Goal: Submit feedback/report problem: Submit feedback/report problem

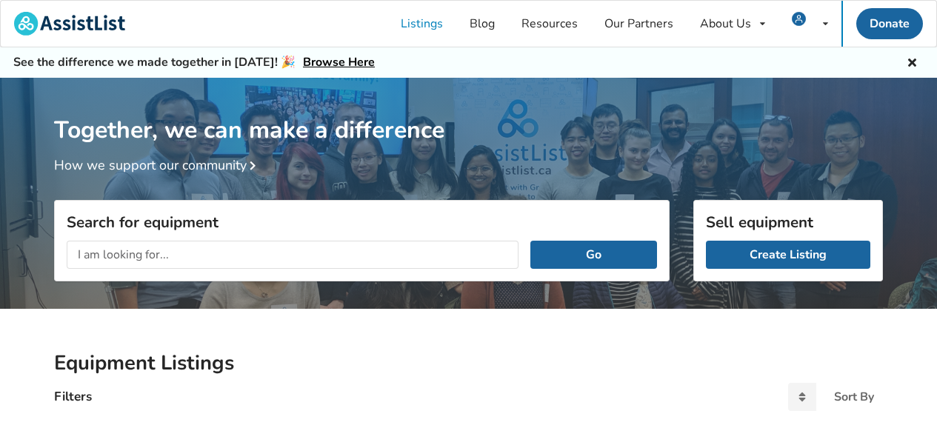
scroll to position [89, 0]
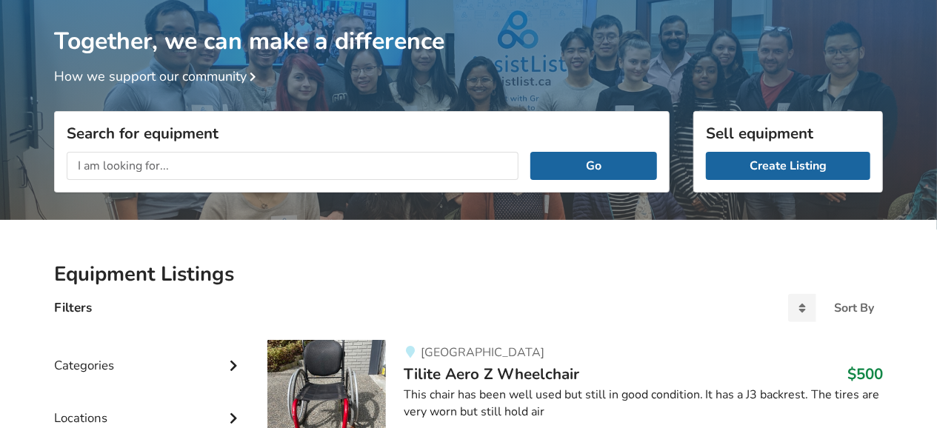
click at [158, 164] on input "text" at bounding box center [293, 166] width 452 height 28
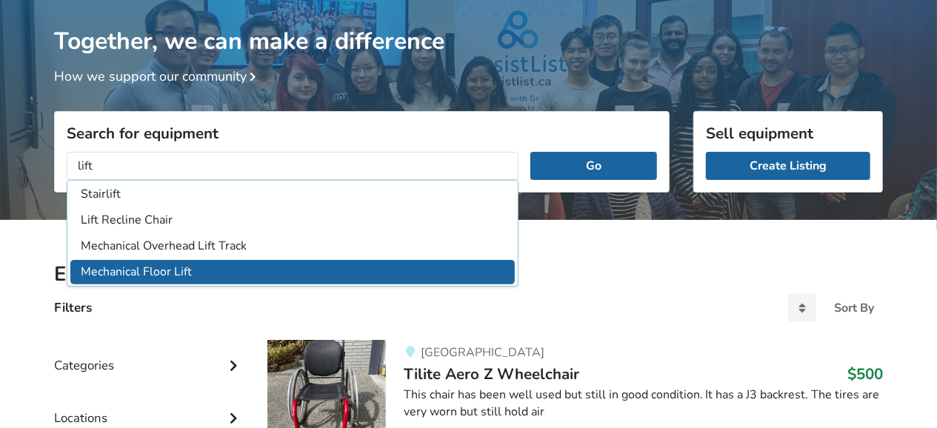
click at [135, 266] on li "Mechanical Floor Lift" at bounding box center [292, 272] width 444 height 24
type input "Mechanical Floor Lift"
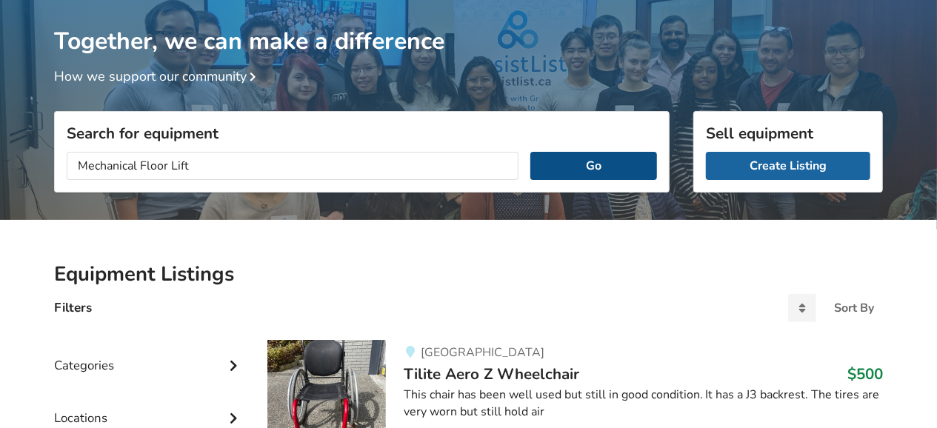
click at [580, 164] on button "Go" at bounding box center [593, 166] width 127 height 28
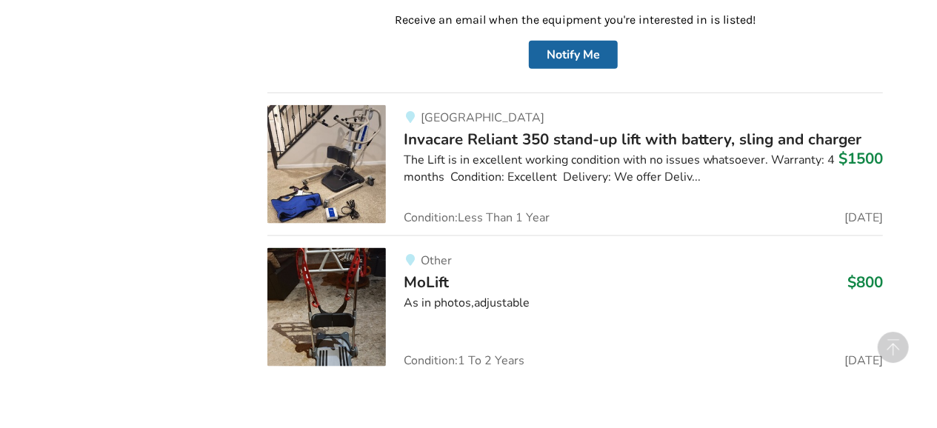
scroll to position [936, 0]
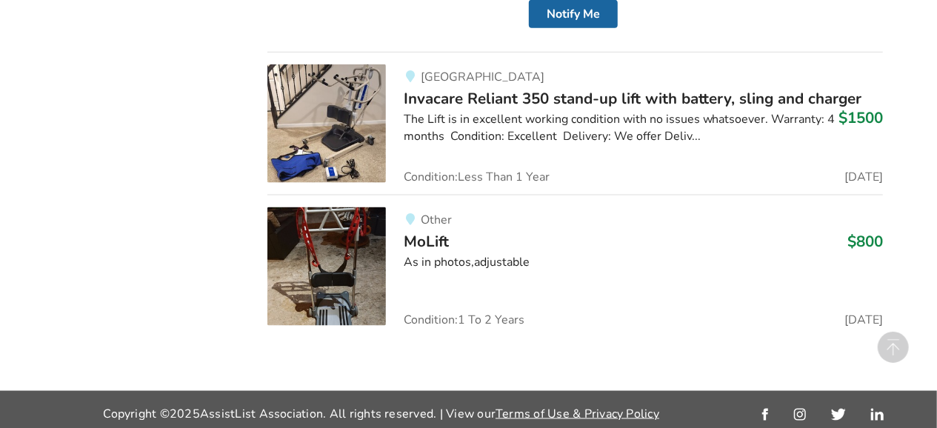
click at [533, 111] on div "The Lift is in excellent working condition with no issues whatsoever. Warranty:…" at bounding box center [643, 128] width 479 height 34
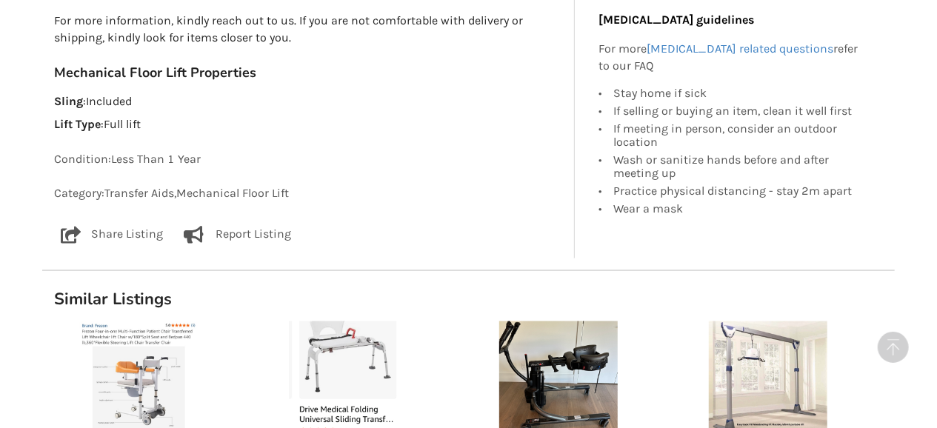
scroll to position [1078, 0]
click at [258, 232] on p "Report Listing" at bounding box center [253, 234] width 76 height 18
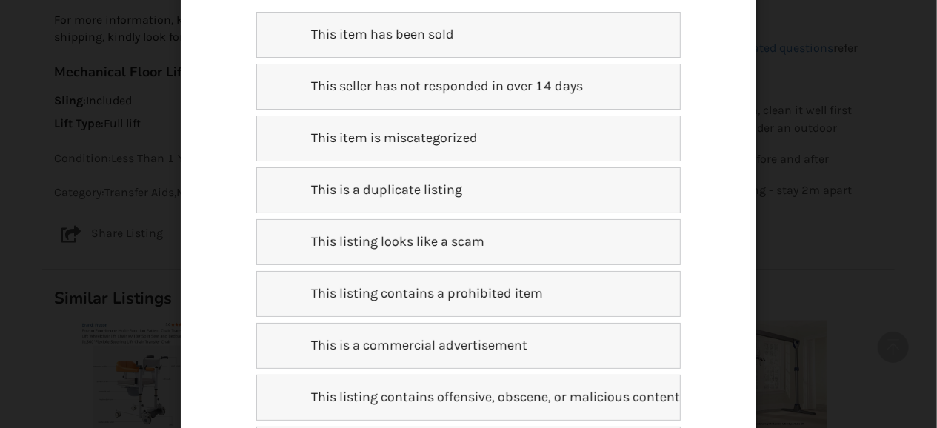
scroll to position [261, 0]
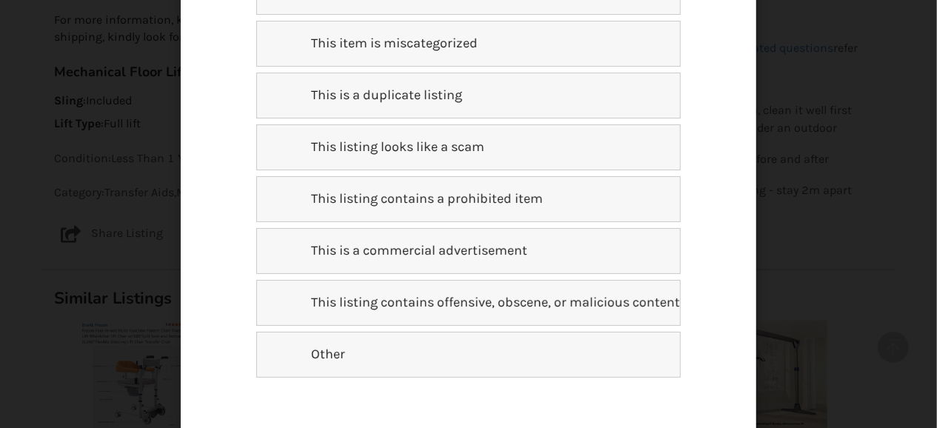
click at [303, 155] on p "This listing looks like a scam" at bounding box center [388, 147] width 191 height 19
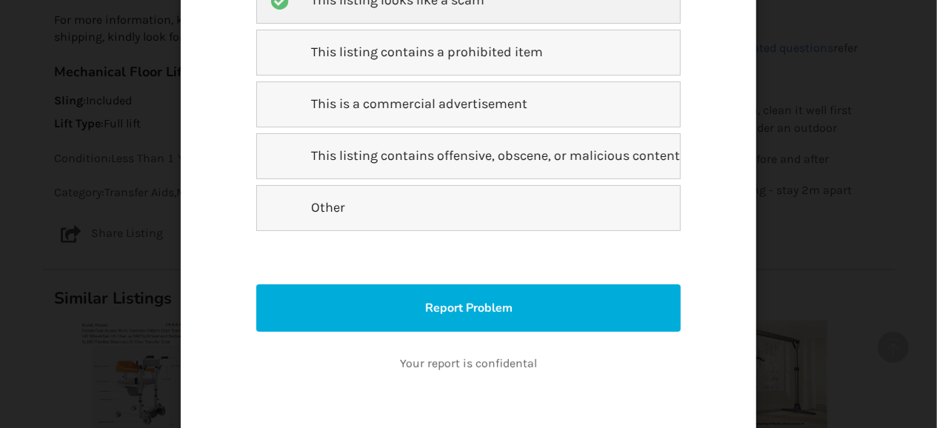
scroll to position [450, 0]
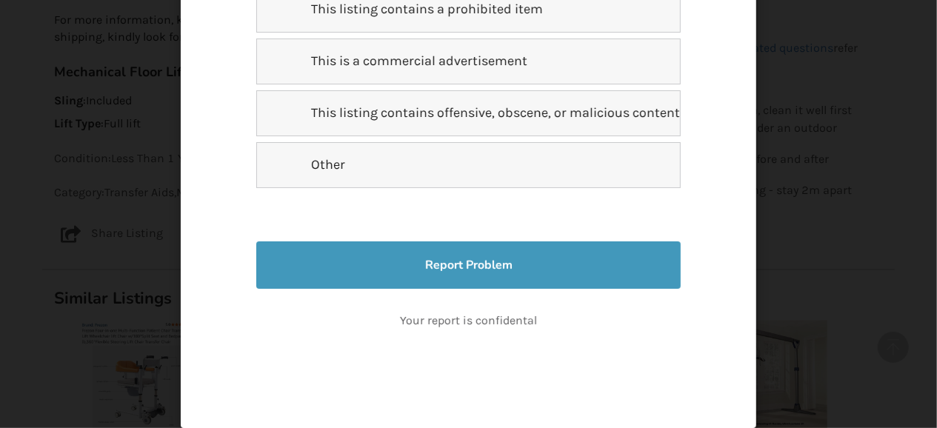
click at [457, 264] on button "Report Problem" at bounding box center [468, 264] width 424 height 47
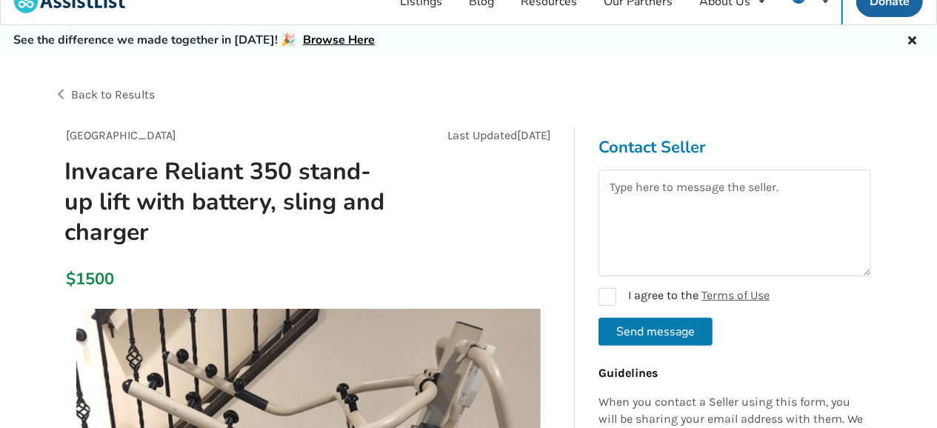
scroll to position [0, 0]
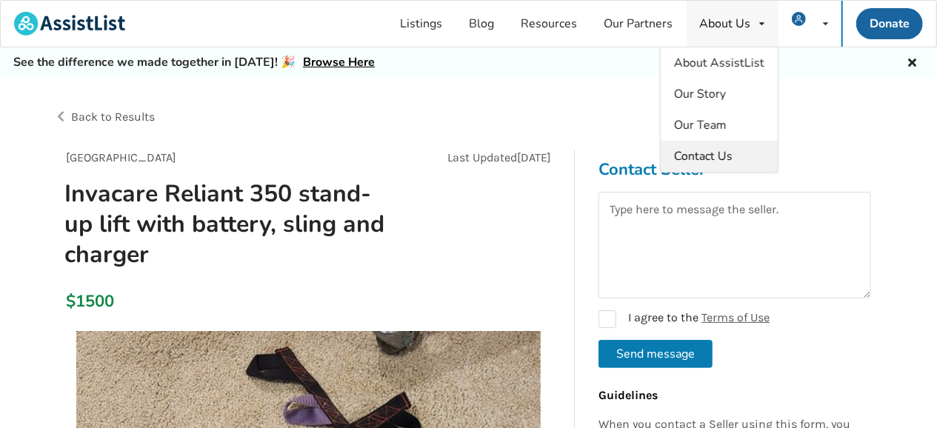
click at [744, 154] on link "Contact Us" at bounding box center [718, 156] width 117 height 31
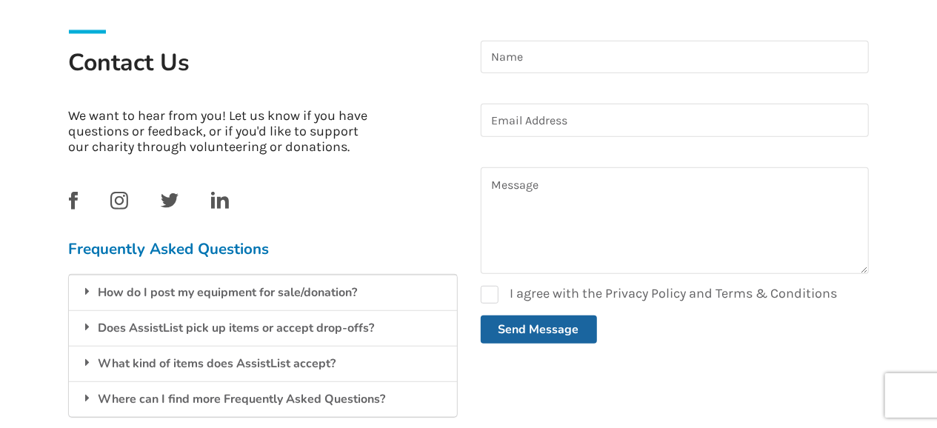
scroll to position [308, 0]
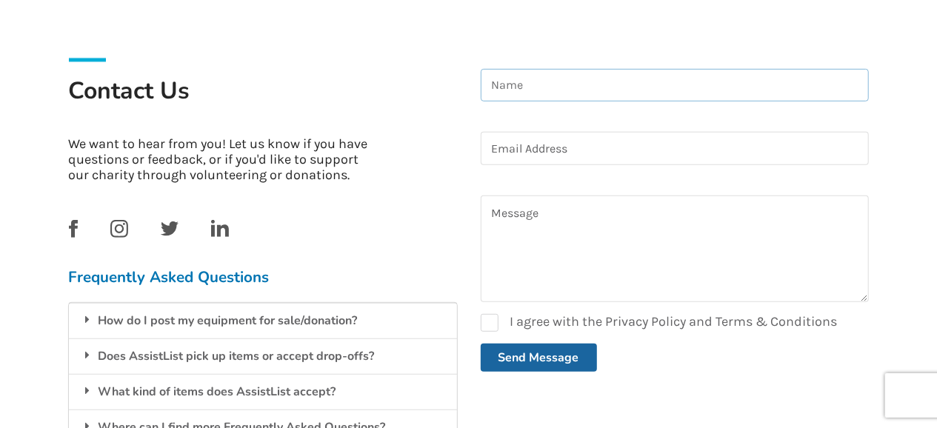
click at [526, 82] on input at bounding box center [675, 85] width 388 height 33
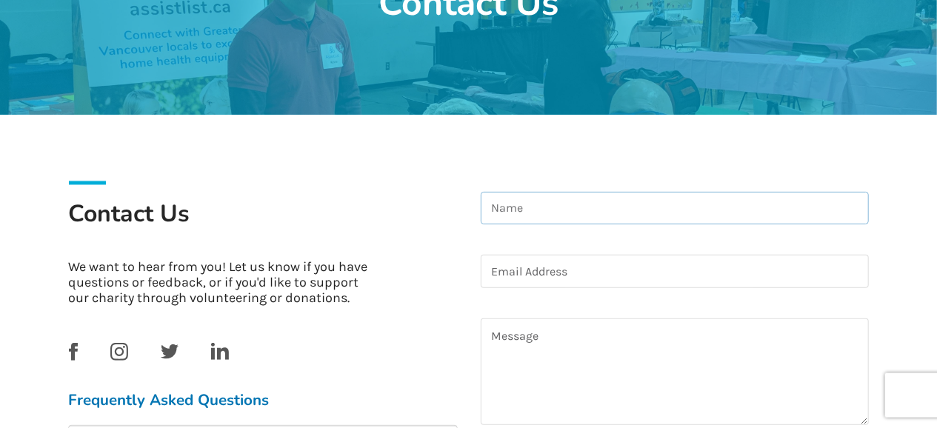
scroll to position [231, 0]
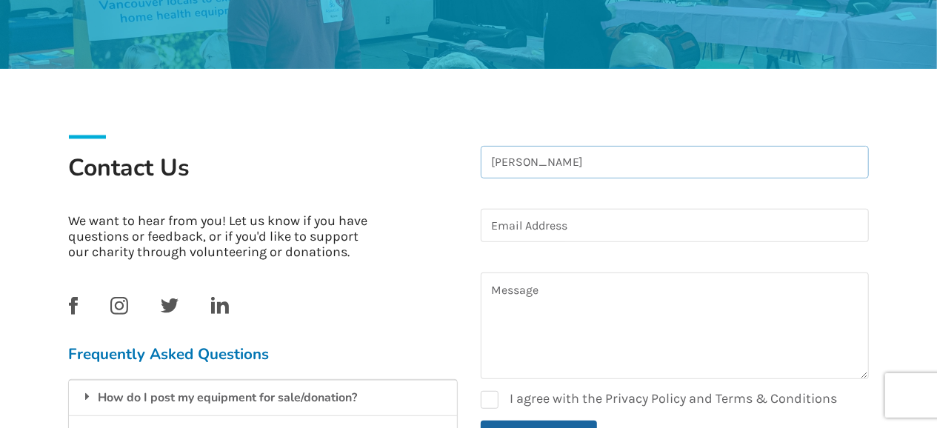
type input "[PERSON_NAME]"
type input "[EMAIL_ADDRESS][DOMAIN_NAME]"
click at [489, 280] on textarea at bounding box center [675, 325] width 388 height 107
click at [701, 310] on textarea "Good afternoon I just sent a possible scam on a mech" at bounding box center [675, 325] width 388 height 107
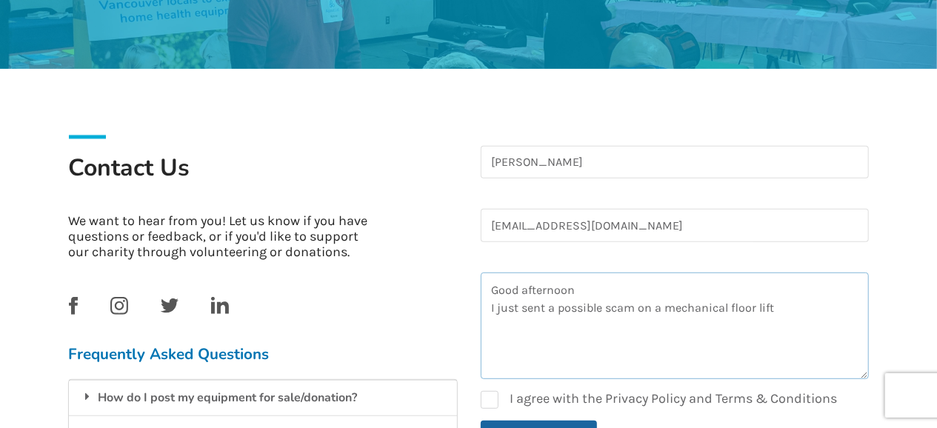
click at [699, 308] on textarea "Good afternoon I just sent a possible scam on a mechanical floor lift" at bounding box center [675, 325] width 388 height 107
click at [778, 312] on textarea "Good afternoon I just sent a possible scam on a mechanical floor lift" at bounding box center [675, 325] width 388 height 107
click at [778, 332] on textarea "Good afternoon I just sent a possible scam on a mechanical floor lift. I just w…" at bounding box center [675, 325] width 388 height 107
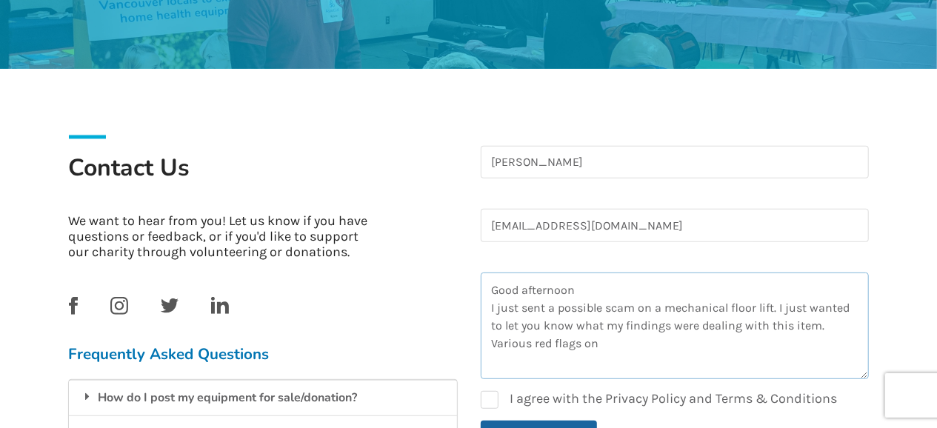
click at [800, 333] on textarea "Good afternoon I just sent a possible scam on a mechanical floor lift. I just w…" at bounding box center [675, 325] width 388 height 107
click at [799, 334] on textarea "Good afternoon I just sent a possible scam on a mechanical floor lift. I just w…" at bounding box center [675, 325] width 388 height 107
click at [620, 340] on textarea "Good afternoon I just sent a possible scam on a mechanical floor lift. I just w…" at bounding box center [675, 325] width 388 height 107
click at [714, 340] on textarea "Good afternoon I just sent a possible scam on a mechanical floor lift. I just w…" at bounding box center [675, 325] width 388 height 107
click at [714, 348] on textarea "Good afternoon I just sent a possible scam on a mechanical floor lift. I just w…" at bounding box center [675, 325] width 388 height 107
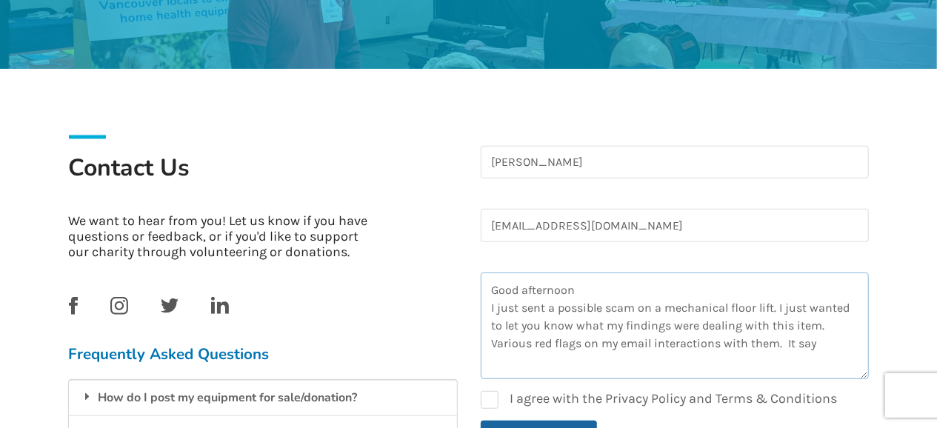
drag, startPoint x: 816, startPoint y: 343, endPoint x: 795, endPoint y: 351, distance: 22.3
click at [796, 351] on textarea "Good afternoon I just sent a possible scam on a mechanical floor lift. I just w…" at bounding box center [675, 325] width 388 height 107
click at [621, 361] on textarea "Good afternoon I just sent a possible scam on a mechanical floor lift. I just w…" at bounding box center [675, 325] width 388 height 107
click at [612, 358] on textarea "Good afternoon I just sent a possible scam on a mechanical floor lift. I just w…" at bounding box center [675, 325] width 388 height 107
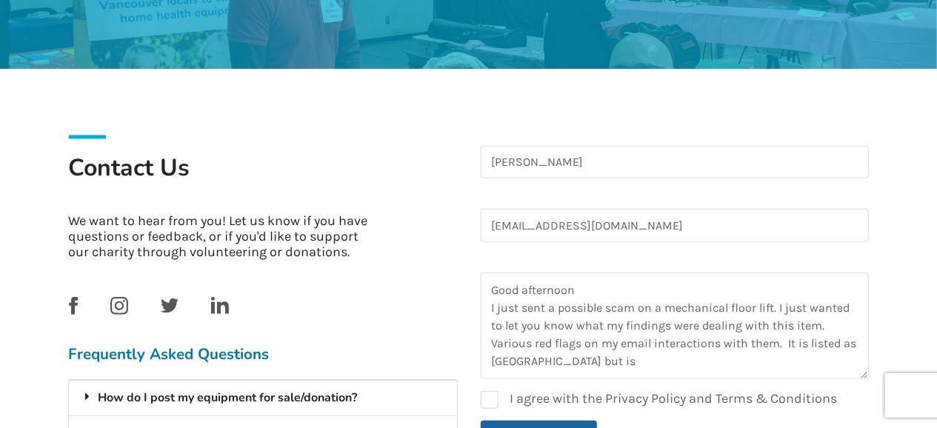
click at [440, 412] on div "How do I post my equipment for sale/donation?" at bounding box center [263, 398] width 388 height 36
click at [623, 358] on textarea "Good afternoon I just sent a possible scam on a mechanical floor lift. I just w…" at bounding box center [675, 325] width 388 height 107
click at [617, 356] on textarea "Good afternoon I just sent a possible scam on a mechanical floor lift. I just w…" at bounding box center [675, 325] width 388 height 107
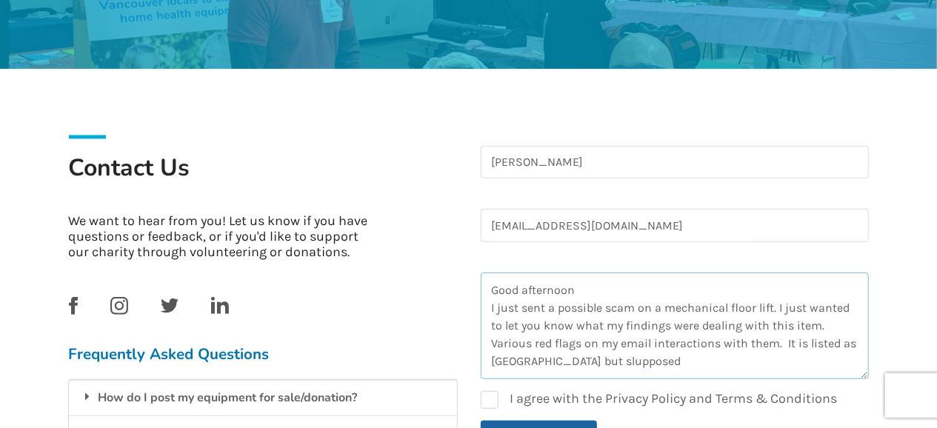
click at [617, 356] on textarea "Good afternoon I just sent a possible scam on a mechanical floor lift. I just w…" at bounding box center [675, 325] width 388 height 107
click at [616, 361] on textarea "Good afternoon I just sent a possible scam on a mechanical floor lift. I just w…" at bounding box center [675, 325] width 388 height 107
click at [669, 358] on textarea "Good afternoon I just sent a possible scam on a mechanical floor lift. I just w…" at bounding box center [675, 325] width 388 height 107
click at [669, 352] on textarea "Good afternoon I just sent a possible scam on a mechanical floor lift. I just w…" at bounding box center [675, 325] width 388 height 107
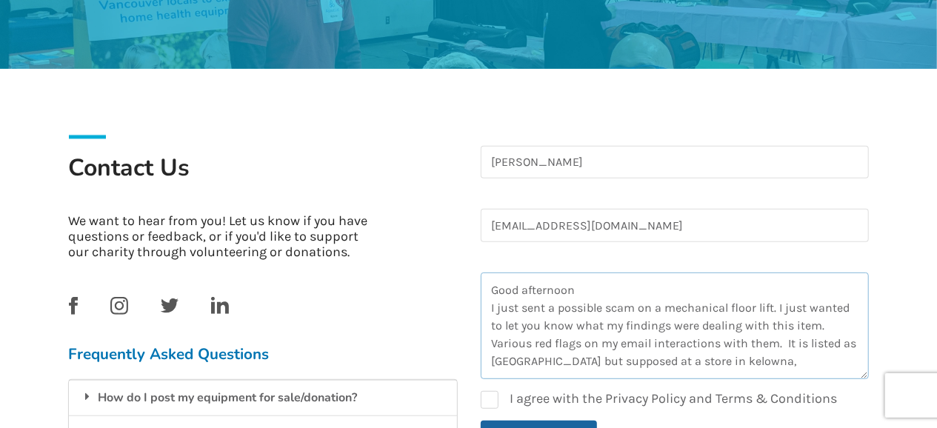
click at [797, 360] on textarea "Good afternoon I just sent a possible scam on a mechanical floor lift. I just w…" at bounding box center [675, 325] width 388 height 107
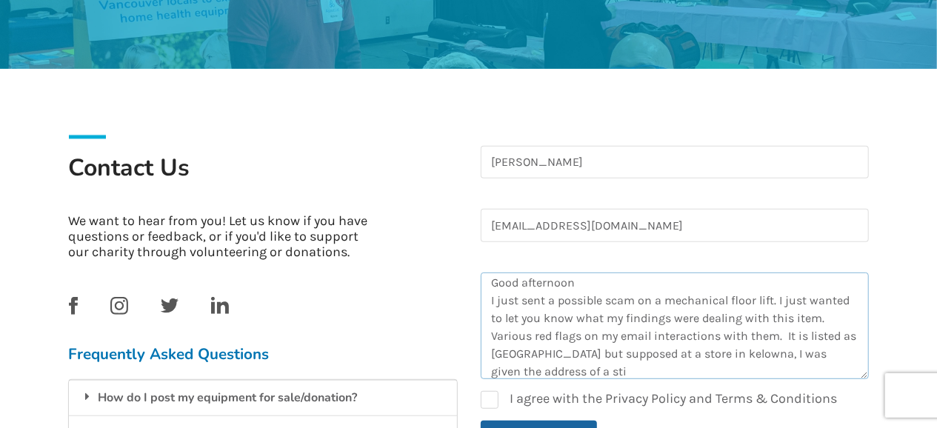
click at [617, 375] on textarea "Good afternoon I just sent a possible scam on a mechanical floor lift. I just w…" at bounding box center [675, 325] width 388 height 107
click at [827, 372] on textarea "Good afternoon I just sent a possible scam on a mechanical floor lift. I just w…" at bounding box center [675, 325] width 388 height 107
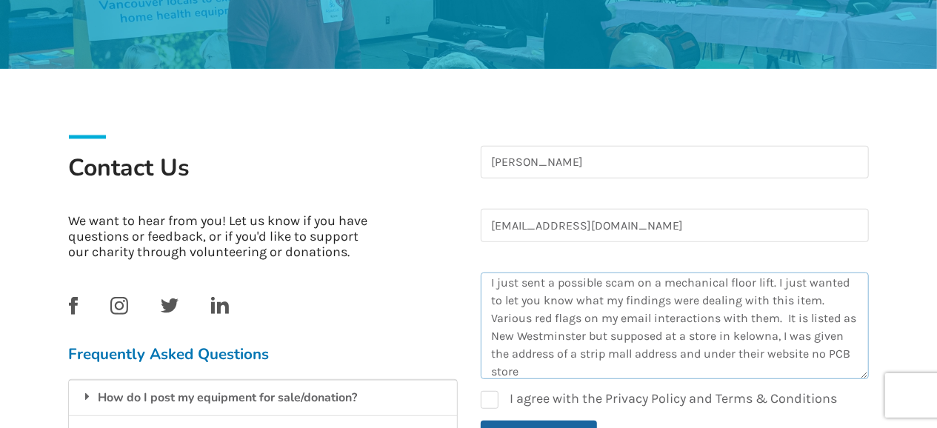
drag, startPoint x: 533, startPoint y: 362, endPoint x: 520, endPoint y: 375, distance: 17.8
click at [530, 367] on textarea "Good afternoon I just sent a possible scam on a mechanical floor lift. I just w…" at bounding box center [675, 325] width 388 height 107
click at [503, 377] on form "[PERSON_NAME] [EMAIL_ADDRESS][DOMAIN_NAME] Good afternoon I just sent a possibl…" at bounding box center [675, 297] width 388 height 303
click at [713, 364] on textarea "Good afternoon I just sent a possible scam on a mechanical floor lift. I just w…" at bounding box center [675, 325] width 388 height 107
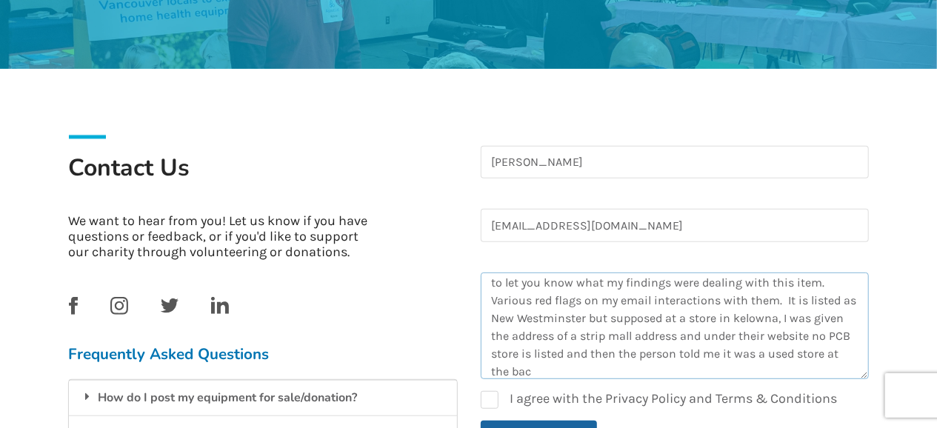
click at [538, 372] on textarea "Good afternoon I just sent a possible scam on a mechanical floor lift. I just w…" at bounding box center [675, 325] width 388 height 107
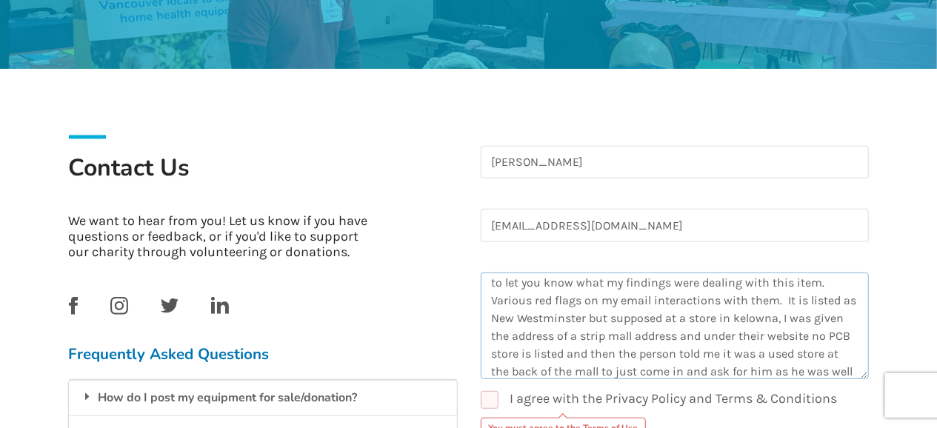
scroll to position [61, 0]
click at [588, 374] on textarea "Good afternoon I just sent a possible scam on a mechanical floor lift. I just w…" at bounding box center [675, 325] width 388 height 107
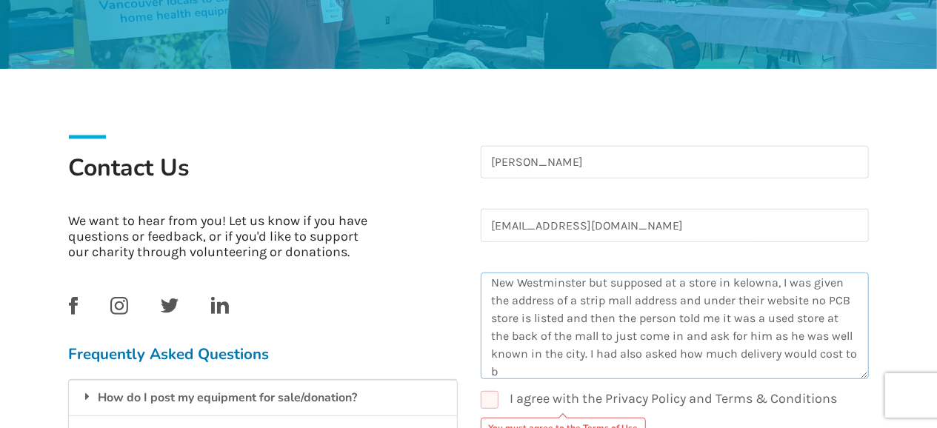
click at [781, 349] on textarea "Good afternoon I just sent a possible scam on a mechanical floor lift. I just w…" at bounding box center [675, 325] width 388 height 107
click at [538, 365] on textarea "Good afternoon I just sent a possible scam on a mechanical floor lift. I just w…" at bounding box center [675, 325] width 388 height 107
click at [243, 316] on div "Contact Us We want to hear from you! Let us know if you have questions or feedb…" at bounding box center [263, 332] width 412 height 432
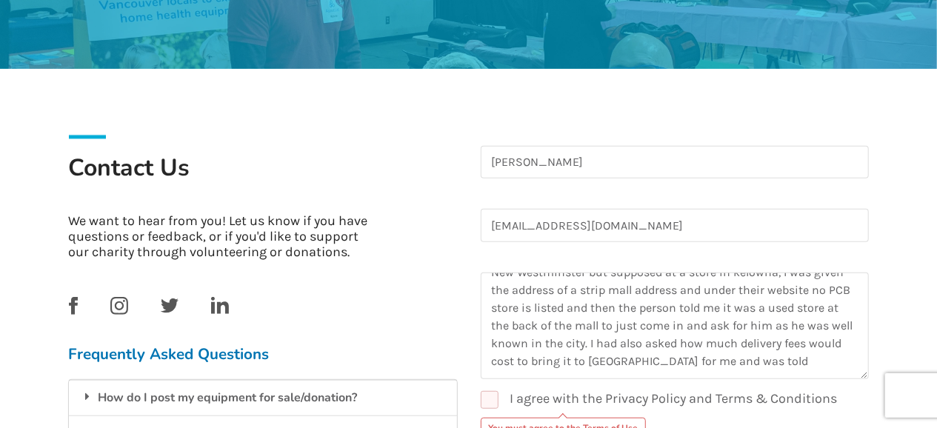
scroll to position [308, 0]
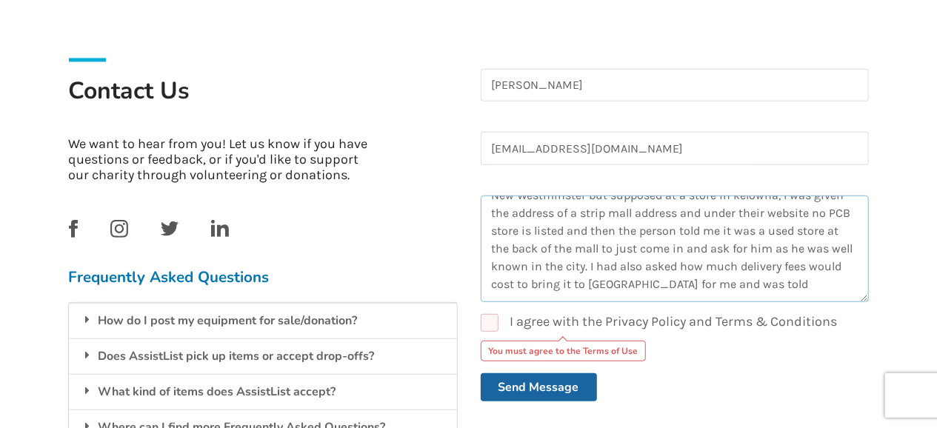
click at [763, 277] on textarea "Good afternoon I just sent a possible scam on a mechanical floor lift. I just w…" at bounding box center [675, 248] width 388 height 107
click at [771, 282] on textarea "Good afternoon I just sent a possible scam on a mechanical floor lift. I just w…" at bounding box center [675, 248] width 388 height 107
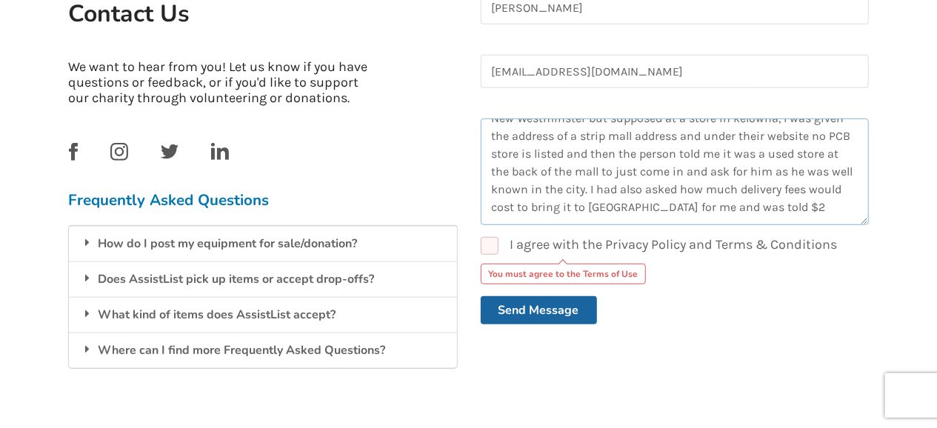
scroll to position [98, 0]
click at [775, 199] on textarea "Good afternoon I just sent a possible scam on a mechanical floor lift. I just w…" at bounding box center [675, 171] width 388 height 107
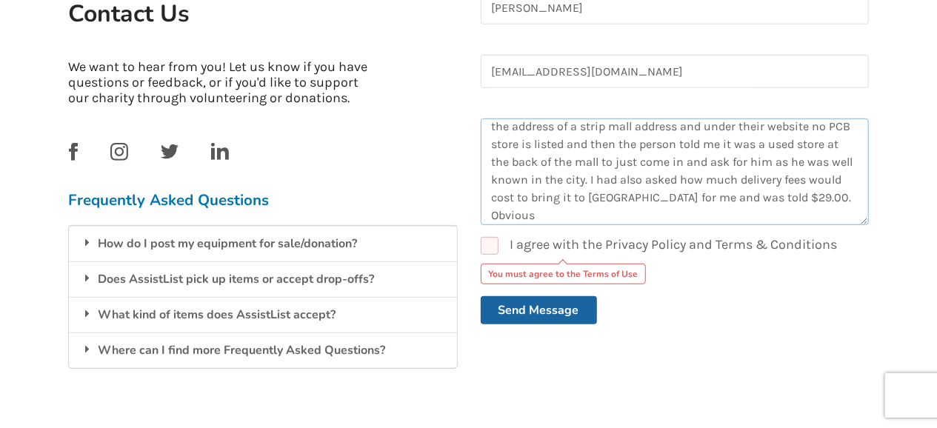
click at [846, 195] on textarea "Good afternoon I just sent a possible scam on a mechanical floor lift. I just w…" at bounding box center [675, 171] width 388 height 107
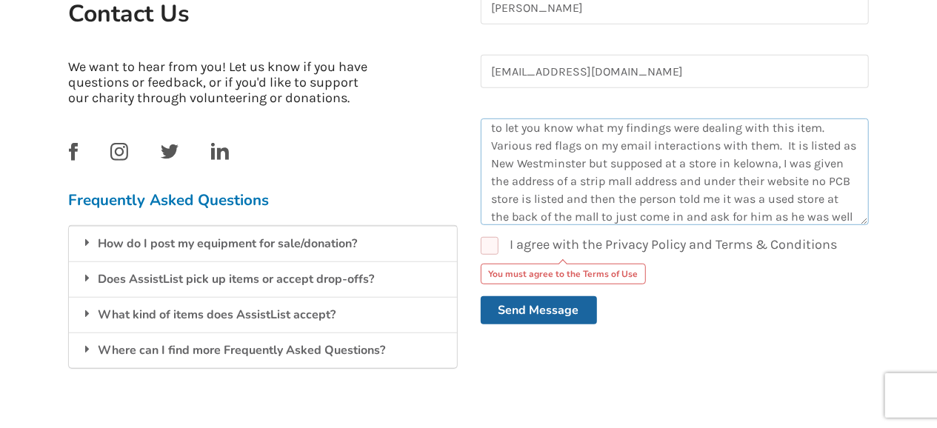
scroll to position [16, 0]
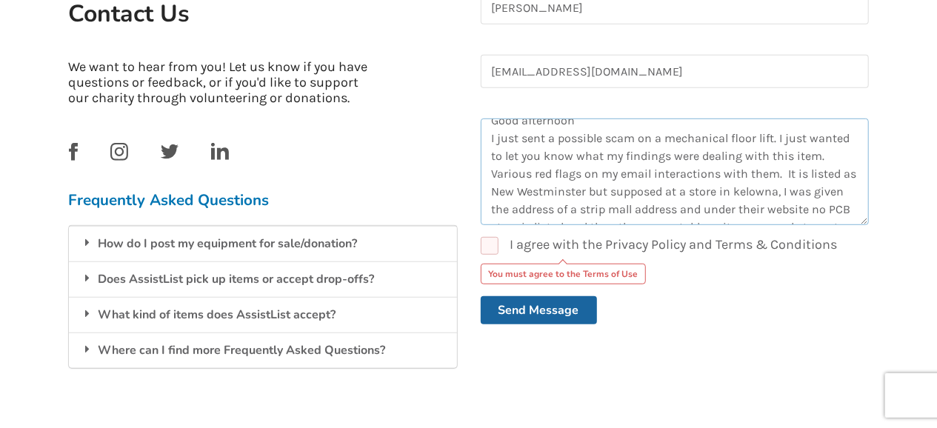
click at [735, 187] on textarea "Good afternoon I just sent a possible scam on a mechanical floor lift. I just w…" at bounding box center [675, 171] width 388 height 107
drag, startPoint x: 763, startPoint y: 206, endPoint x: 741, endPoint y: 210, distance: 22.5
click at [741, 210] on textarea "Good afternoon I just sent a possible scam on a mechanical floor lift. I just w…" at bounding box center [675, 171] width 388 height 107
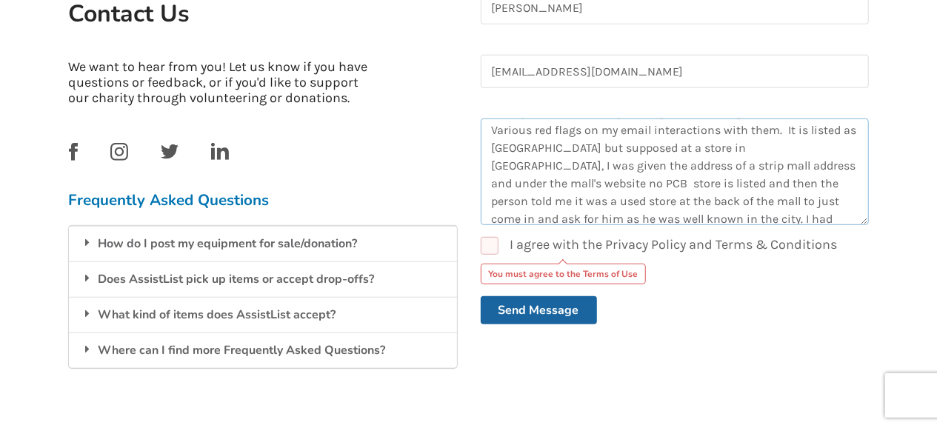
scroll to position [98, 0]
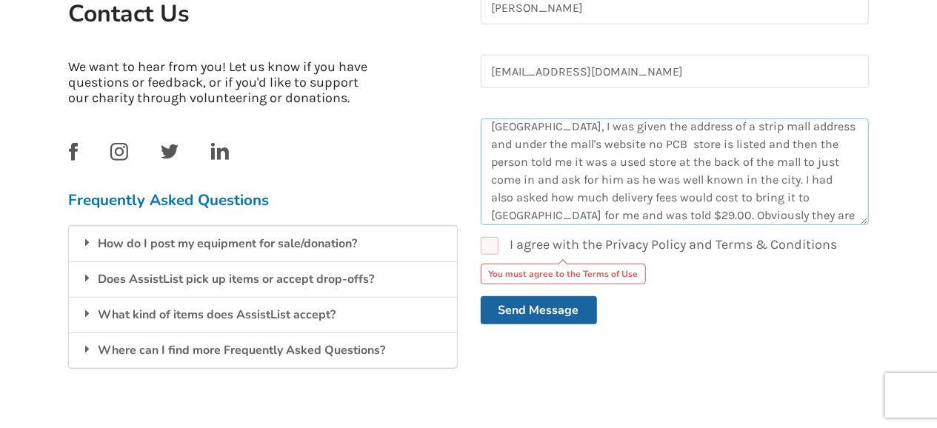
click at [489, 138] on textarea "Good afternoon I just sent a possible scam on a mechanical floor lift. I just w…" at bounding box center [675, 171] width 388 height 107
click at [547, 141] on textarea "Good afternoon I just sent a possible scam on a mechanical floor lift. I just w…" at bounding box center [675, 171] width 388 height 107
drag, startPoint x: 691, startPoint y: 174, endPoint x: 666, endPoint y: 178, distance: 25.6
click at [666, 178] on textarea "Good afternoon I just sent a possible scam on a mechanical floor lift. I just w…" at bounding box center [675, 171] width 388 height 107
click at [834, 196] on textarea "Good afternoon I just sent a possible scam on a mechanical floor lift. I just w…" at bounding box center [675, 171] width 388 height 107
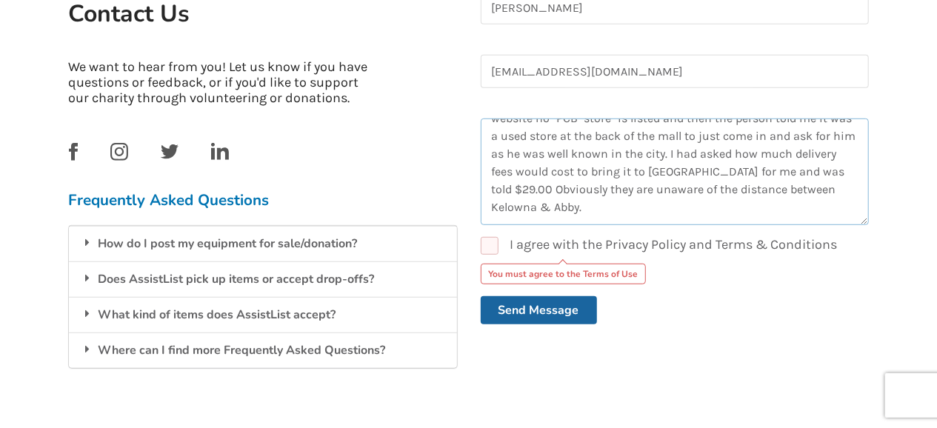
scroll to position [142, 0]
click at [526, 187] on textarea "Good afternoon I just sent a possible scam on a mechanical floor lift. I just w…" at bounding box center [675, 171] width 388 height 107
click at [466, 220] on div "Contact Us We want to hear from you! Let us know if you have questions or feedb…" at bounding box center [263, 178] width 412 height 432
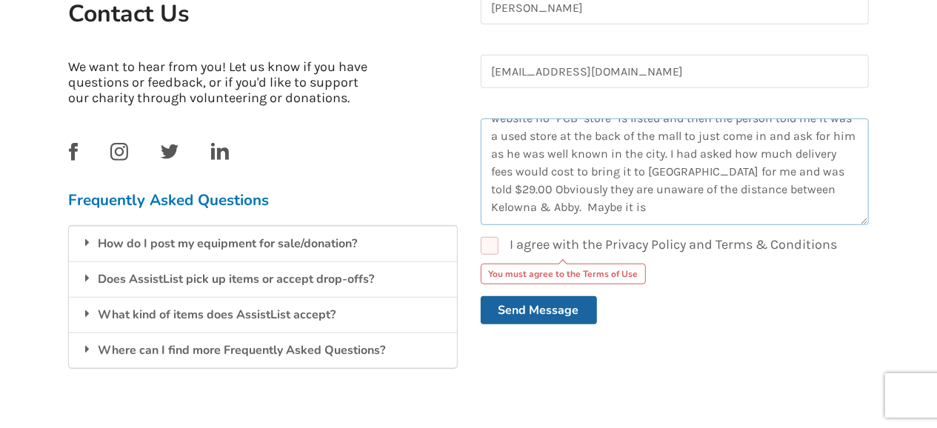
click at [590, 190] on textarea "Good afternoon I just sent a possible scam on a mechanical floor lift. I just w…" at bounding box center [675, 171] width 388 height 107
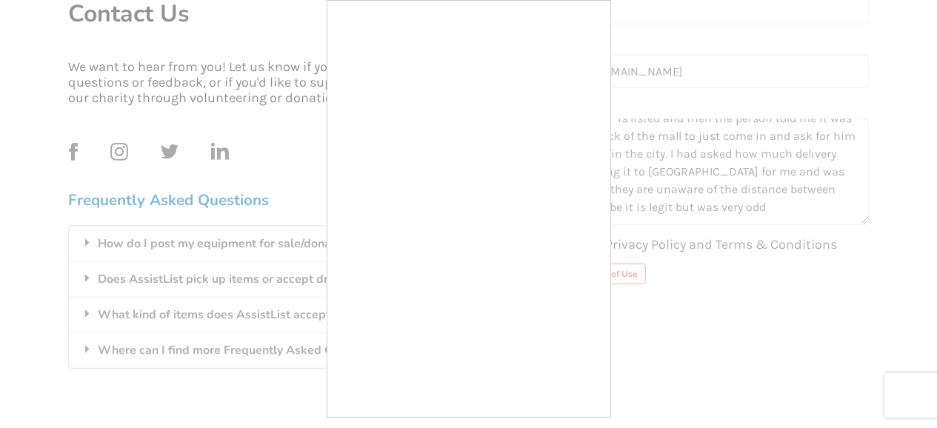
click at [738, 198] on div at bounding box center [468, 214] width 937 height 428
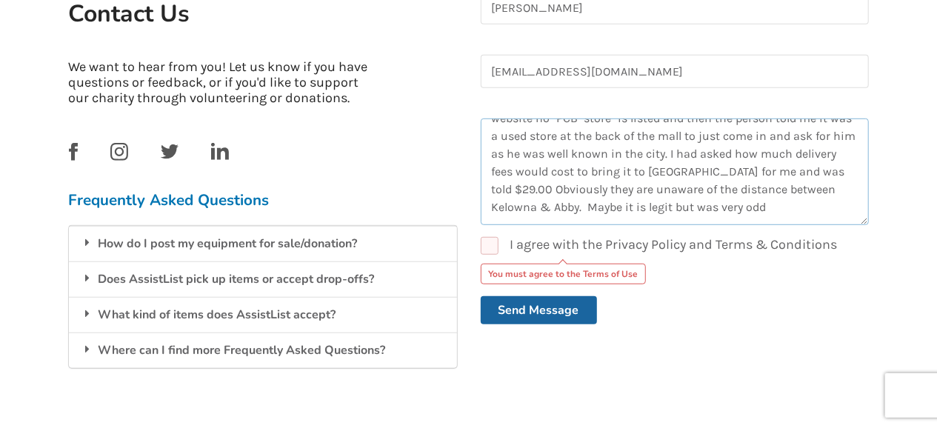
click at [716, 189] on textarea "Good afternoon I just sent a possible scam on a mechanical floor lift. I just w…" at bounding box center [675, 171] width 388 height 107
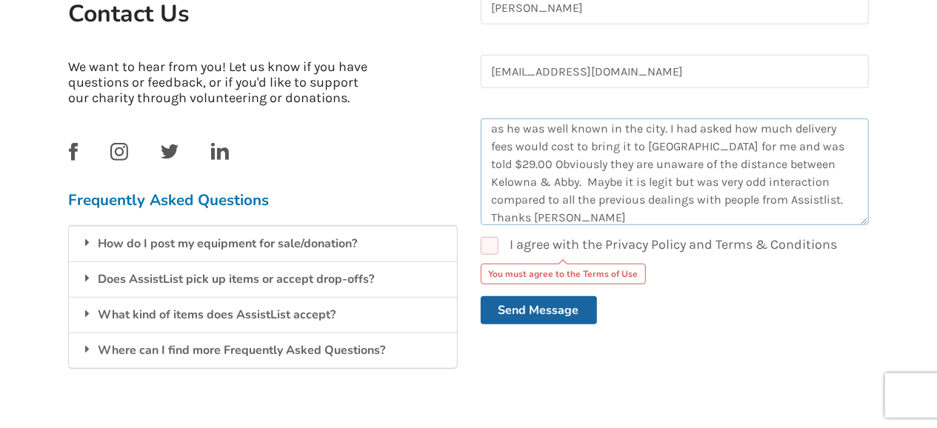
type textarea "Good afternoon I just sent a possible scam on a mechanical floor lift. I just w…"
click at [493, 244] on label "I agree with the Privacy Policy and Terms & Conditions" at bounding box center [659, 246] width 357 height 18
checkbox input "true"
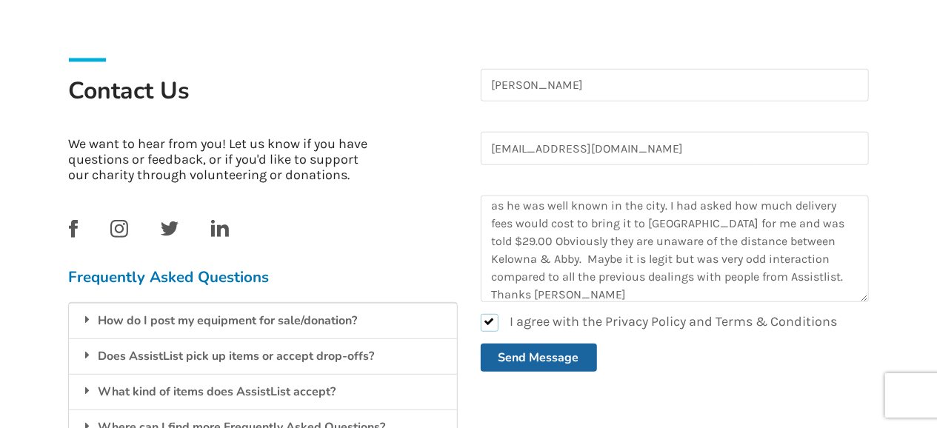
scroll to position [385, 0]
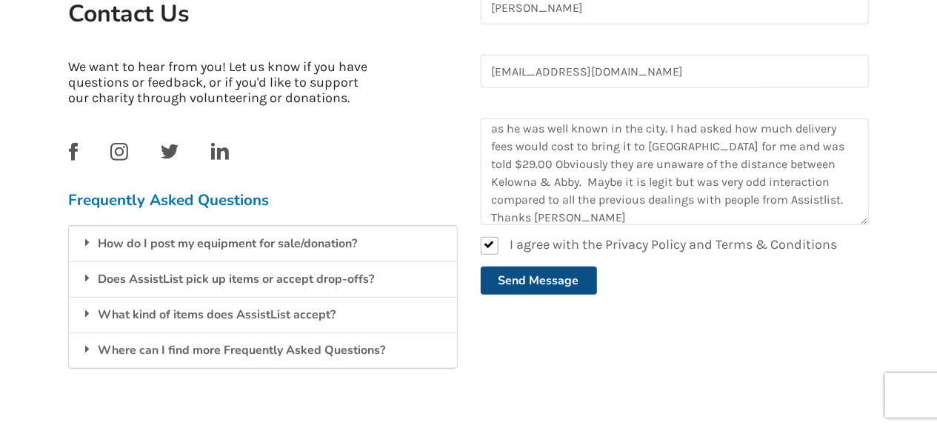
click at [541, 278] on button "Send Message" at bounding box center [539, 281] width 116 height 28
click at [531, 279] on button "Send Message" at bounding box center [539, 281] width 116 height 28
checkbox input "false"
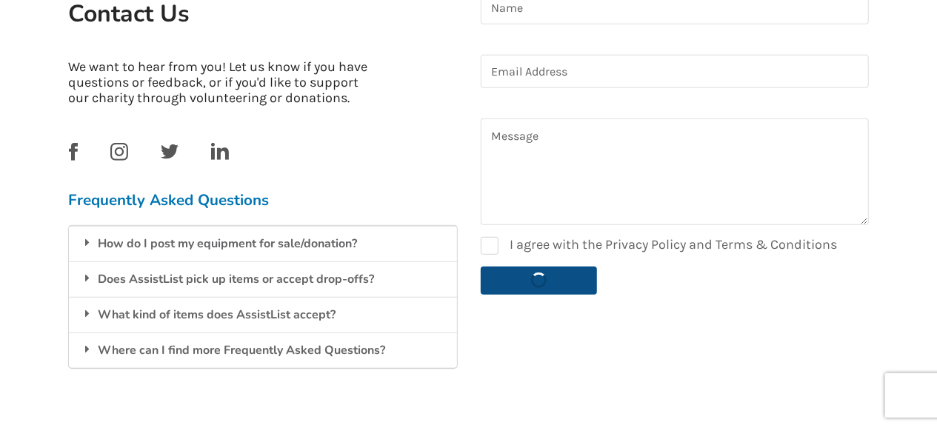
scroll to position [0, 0]
